Goal: Task Accomplishment & Management: Use online tool/utility

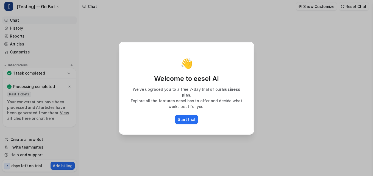
type textarea "**********"
click at [241, 31] on div "👋 Welcome to eesel AI We’ve upgraded you to a free 7-day trial of our Business …" at bounding box center [186, 88] width 144 height 176
click at [185, 118] on p "Start trial" at bounding box center [187, 120] width 18 height 6
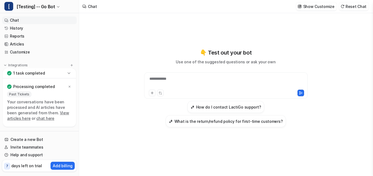
click at [34, 73] on p "1 task completed" at bounding box center [29, 73] width 32 height 5
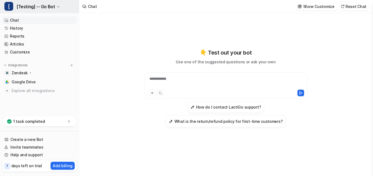
click at [54, 5] on button "[ [Testing] -- Go Bot" at bounding box center [39, 6] width 79 height 13
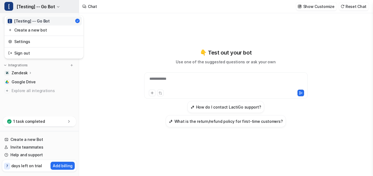
click at [54, 5] on button "[ [Testing] -- Go Bot" at bounding box center [39, 6] width 79 height 13
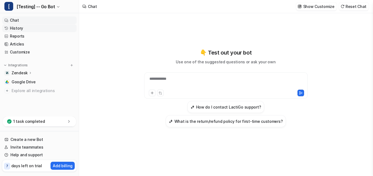
click at [19, 27] on link "History" at bounding box center [39, 28] width 74 height 8
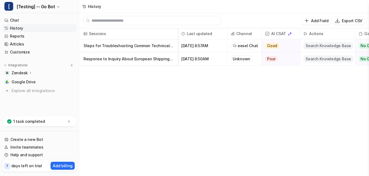
click at [19, 72] on p "Zendesk" at bounding box center [20, 72] width 16 height 5
click at [23, 89] on p "Sources" at bounding box center [23, 88] width 15 height 5
